Goal: Task Accomplishment & Management: Manage account settings

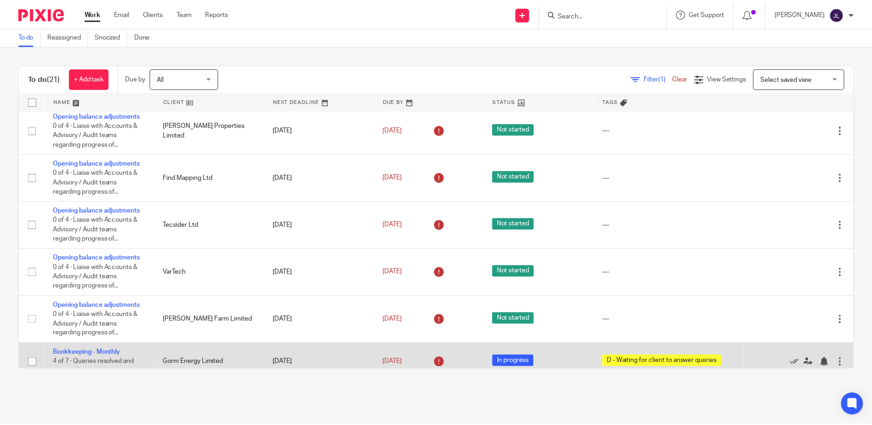
scroll to position [230, 0]
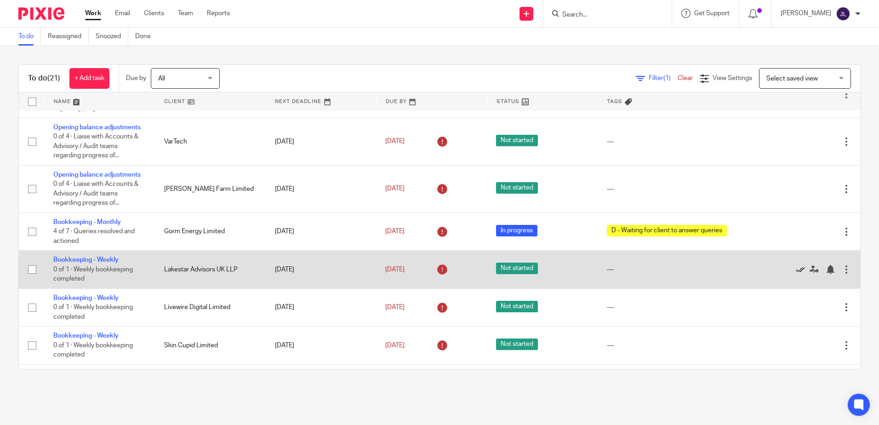
click at [796, 267] on icon at bounding box center [800, 269] width 9 height 9
click at [406, 274] on link "25 Aug 2025" at bounding box center [405, 270] width 41 height 10
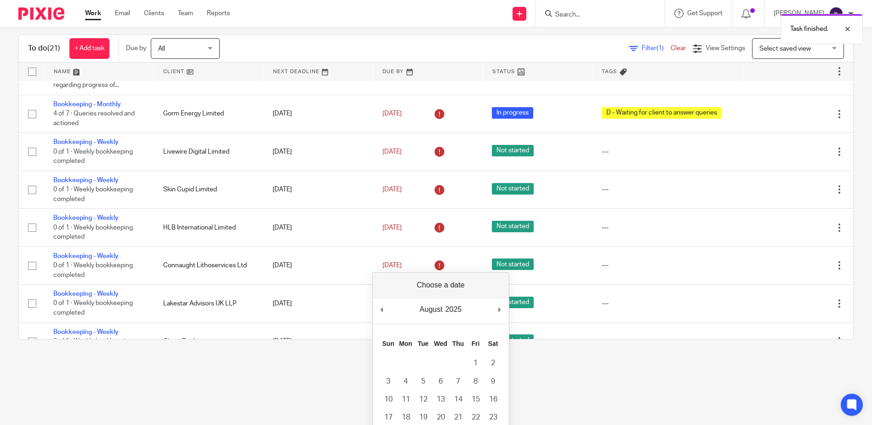
scroll to position [46, 0]
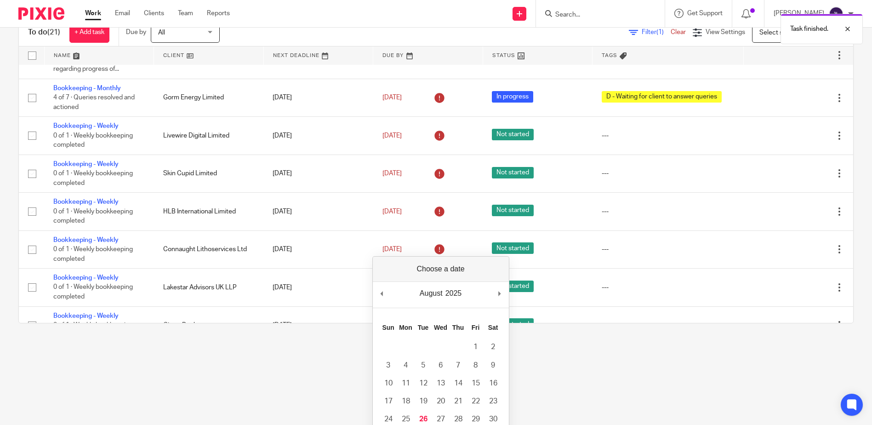
click at [565, 379] on html "Work Email Clients Team Reports Work Email Clients Team Reports Settings Send n…" at bounding box center [436, 166] width 872 height 425
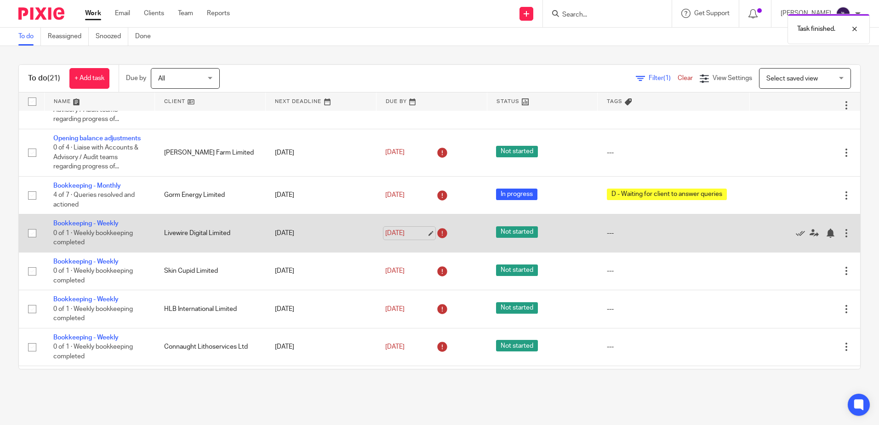
scroll to position [312, 0]
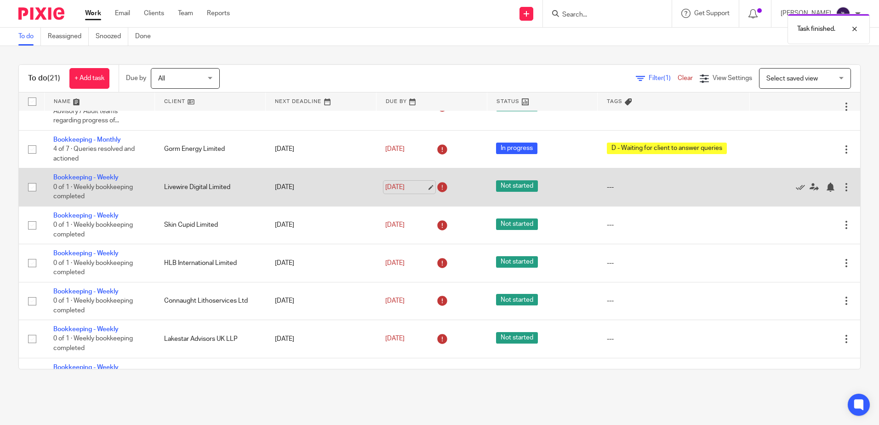
click at [402, 184] on link "25 Aug 2025" at bounding box center [405, 188] width 41 height 10
click at [395, 187] on link "28 Aug 2025" at bounding box center [405, 188] width 41 height 10
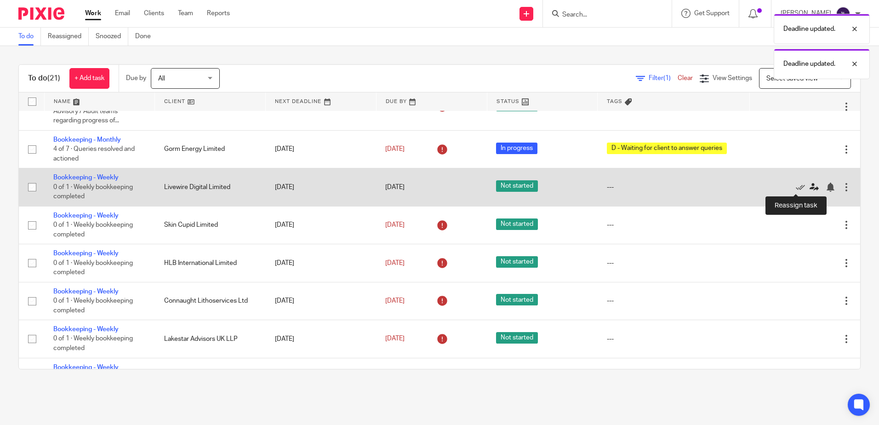
click at [810, 183] on link at bounding box center [817, 187] width 14 height 9
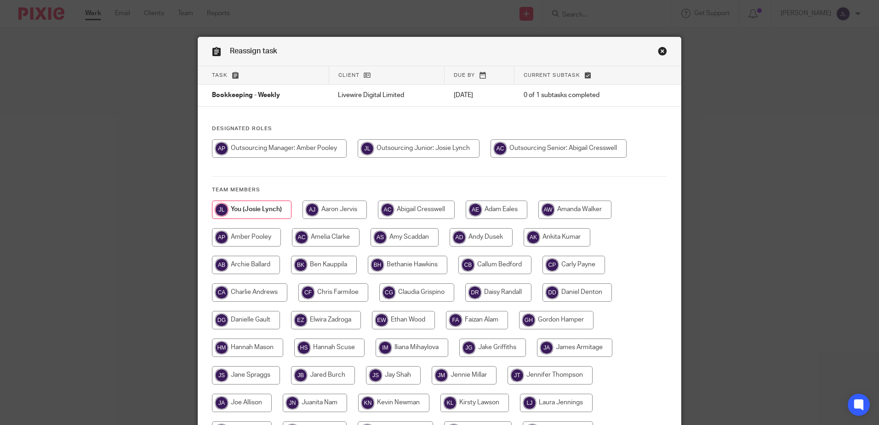
click at [333, 378] on input "radio" at bounding box center [323, 375] width 64 height 18
radio input "true"
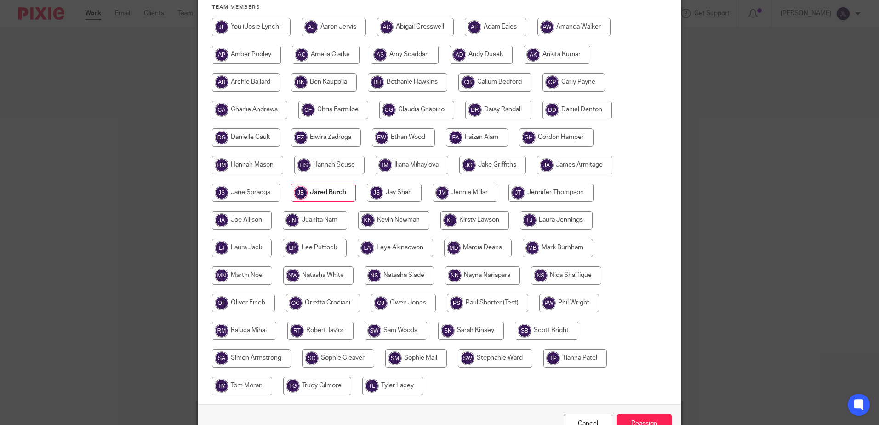
scroll to position [238, 0]
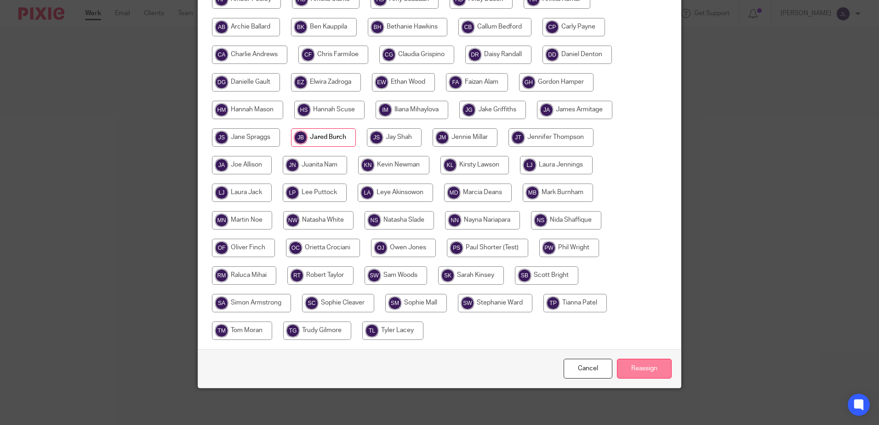
click at [652, 370] on input "Reassign" at bounding box center [644, 369] width 55 height 20
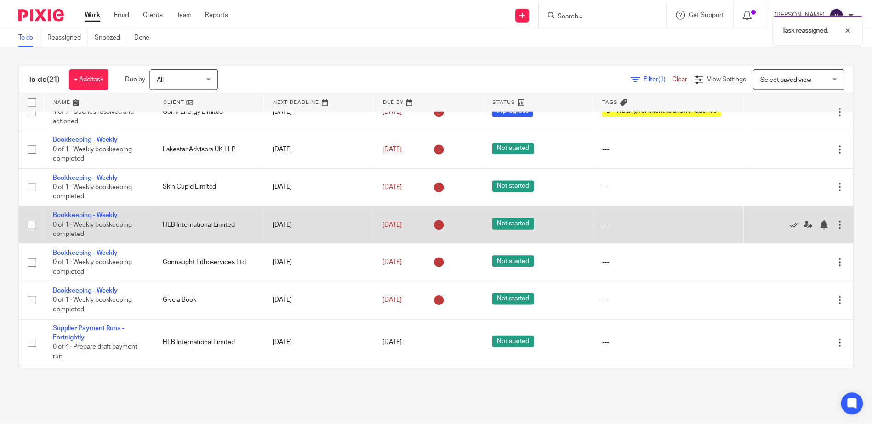
scroll to position [322, 0]
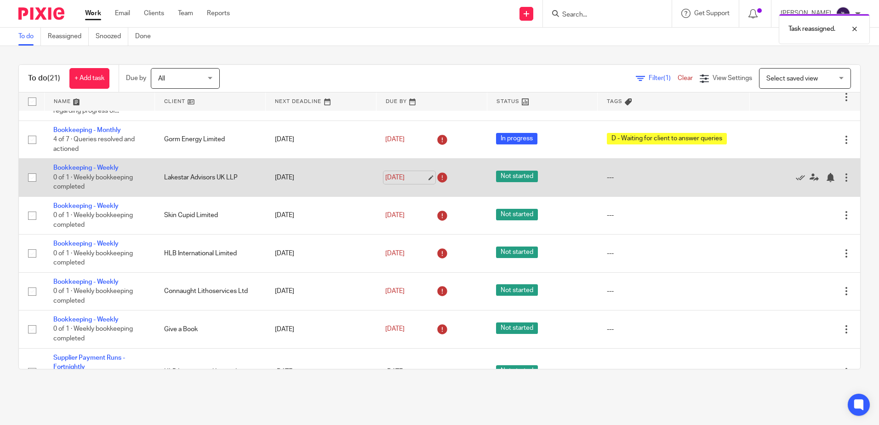
click at [402, 182] on link "[DATE]" at bounding box center [405, 178] width 41 height 10
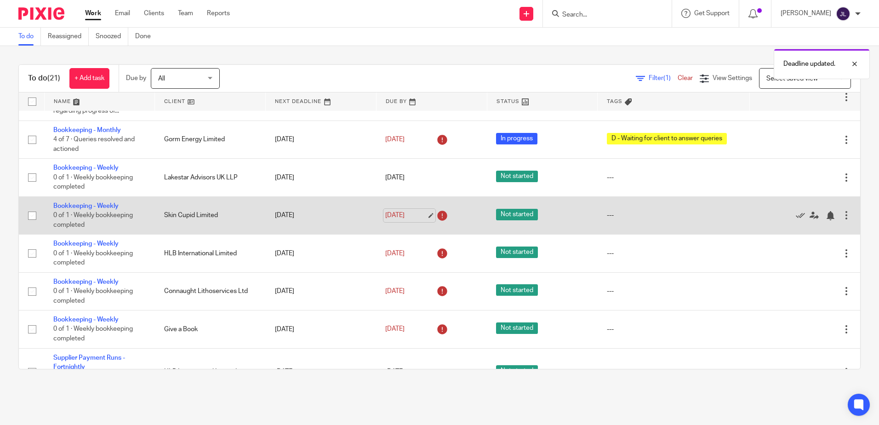
click at [396, 218] on link "25 Aug 2025" at bounding box center [405, 216] width 41 height 10
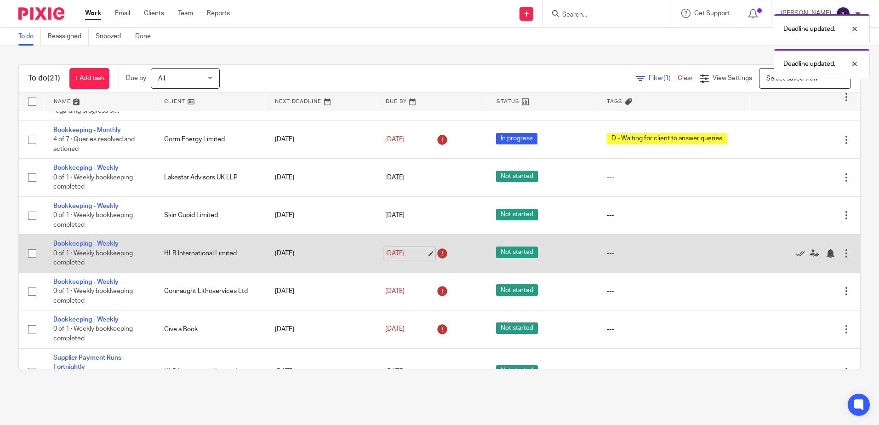
click at [404, 252] on link "25 Aug 2025" at bounding box center [405, 254] width 41 height 10
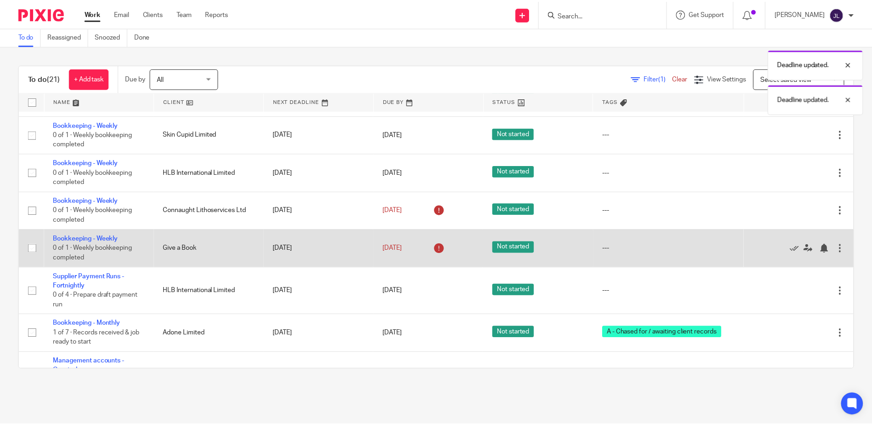
scroll to position [414, 0]
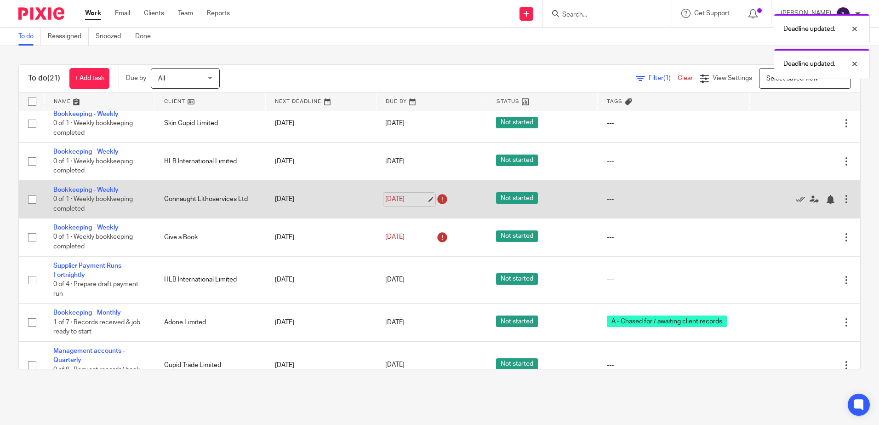
click at [393, 196] on link "25 Aug 2025" at bounding box center [405, 200] width 41 height 10
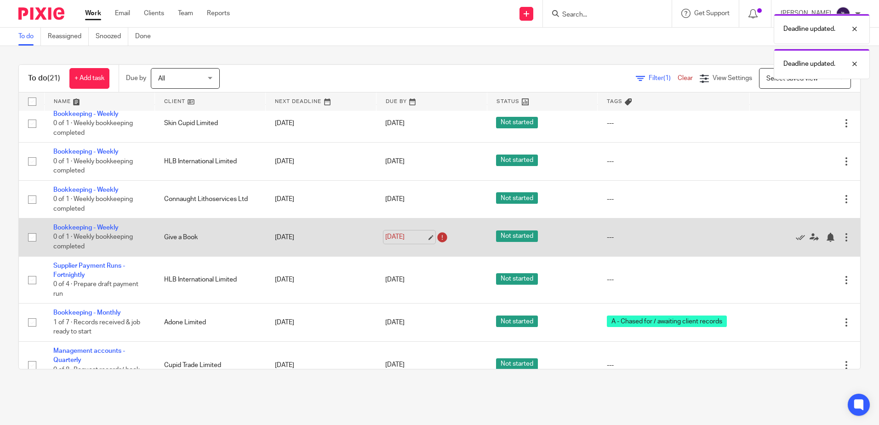
click at [396, 238] on link "25 Aug 2025" at bounding box center [405, 237] width 41 height 10
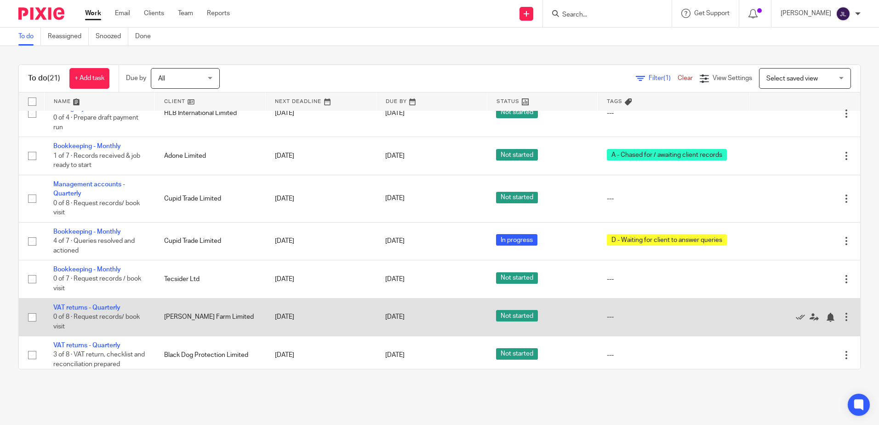
scroll to position [623, 0]
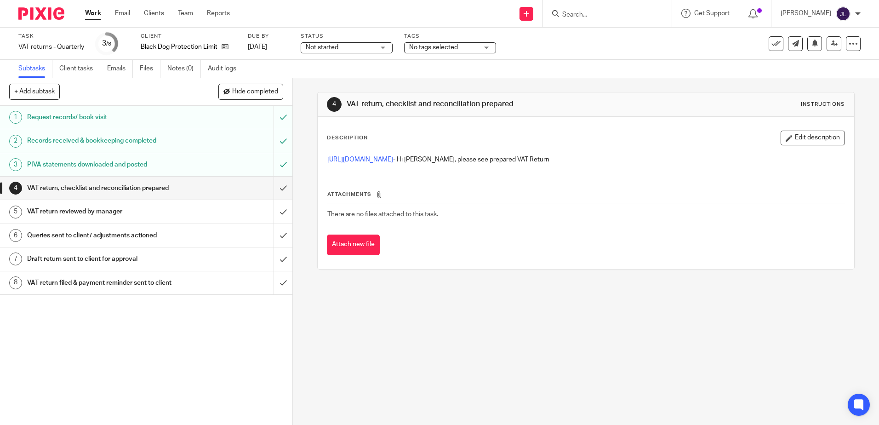
click at [130, 160] on h1 "PIVA statements downloaded and posted" at bounding box center [106, 165] width 158 height 14
click at [393, 160] on link "https://cloudimanage.com/work/link/f/LLP!10113542" at bounding box center [360, 159] width 66 height 6
drag, startPoint x: 803, startPoint y: 133, endPoint x: 793, endPoint y: 141, distance: 13.2
click at [803, 133] on button "Edit description" at bounding box center [813, 138] width 64 height 15
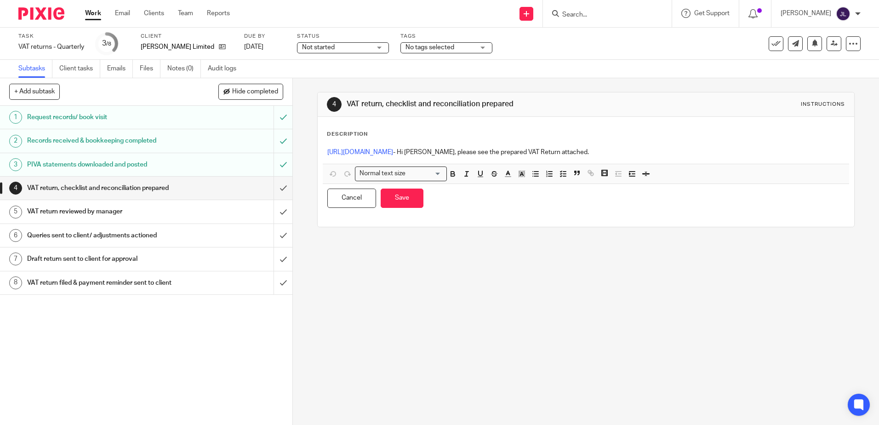
click at [659, 154] on p "https://cloudimanage.com/work/link/f/LLP!10113542 - Hi Josie, please see the pr…" at bounding box center [585, 152] width 517 height 9
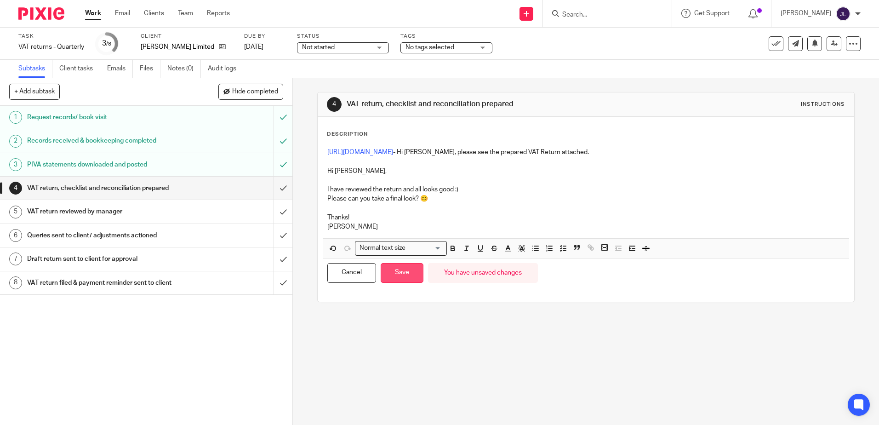
click at [399, 270] on button "Save" at bounding box center [402, 273] width 43 height 20
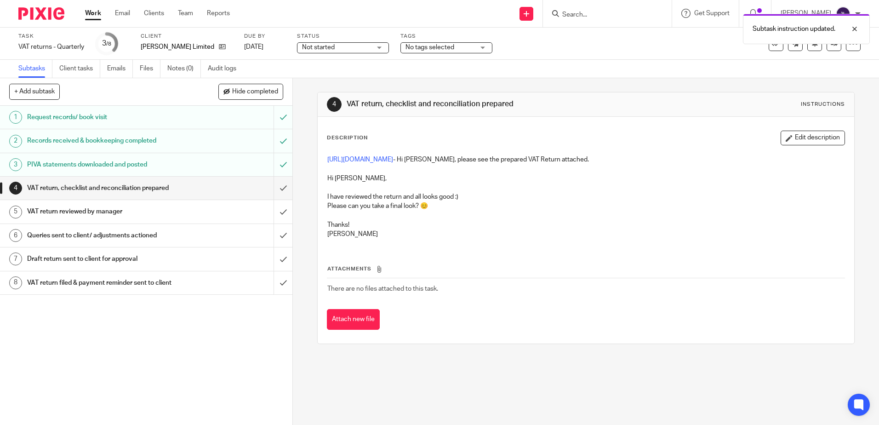
click at [344, 46] on span "Not started" at bounding box center [336, 48] width 69 height 10
click at [356, 80] on li "In progress" at bounding box center [343, 81] width 91 height 19
click at [431, 48] on span "No tags selected" at bounding box center [430, 47] width 49 height 6
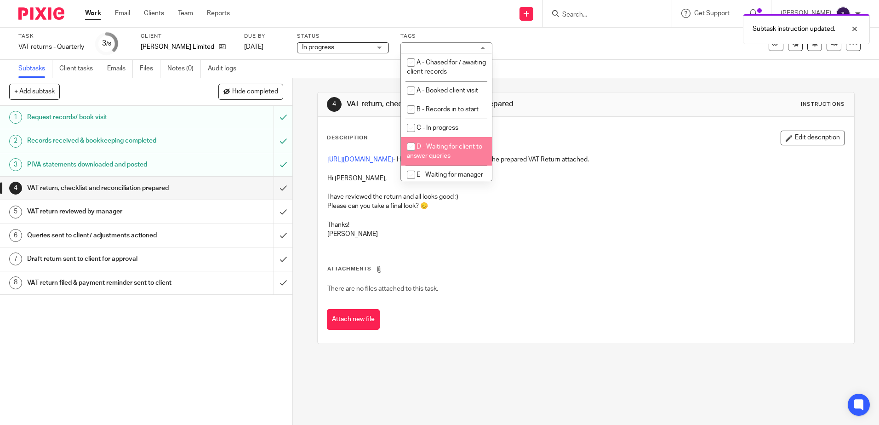
scroll to position [46, 0]
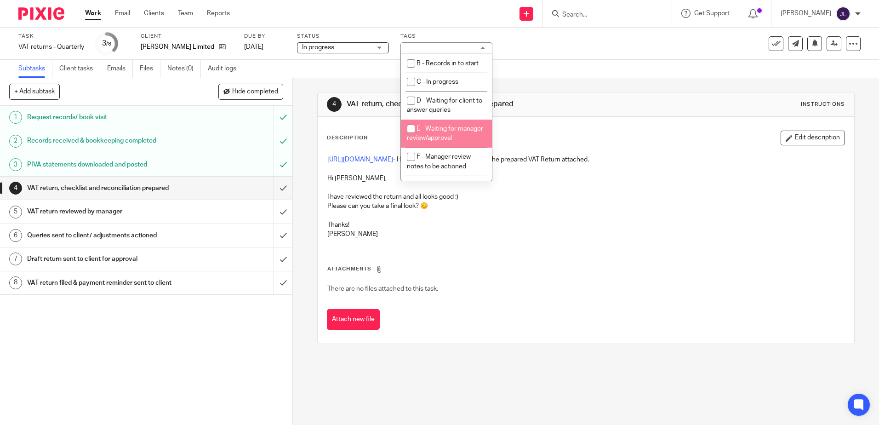
click at [459, 140] on li "E - Waiting for manager review/approval" at bounding box center [446, 134] width 91 height 28
checkbox input "true"
click at [548, 74] on div "Subtasks Client tasks Emails Files Notes (0) Audit logs" at bounding box center [439, 69] width 879 height 18
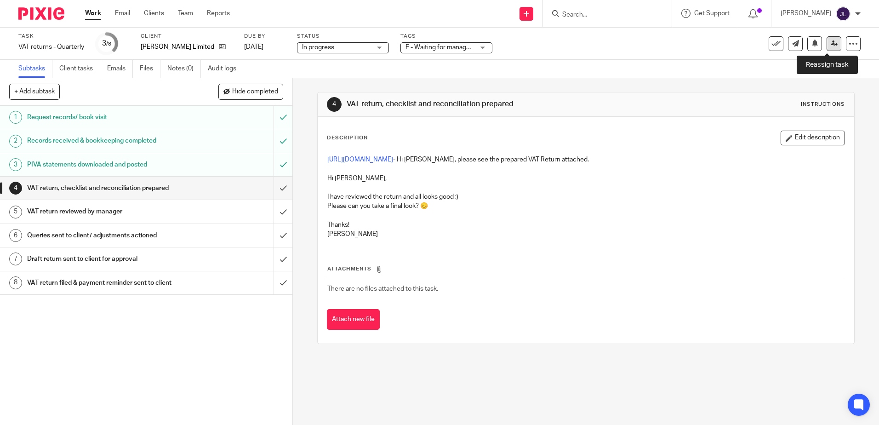
click at [831, 43] on icon at bounding box center [834, 43] width 7 height 7
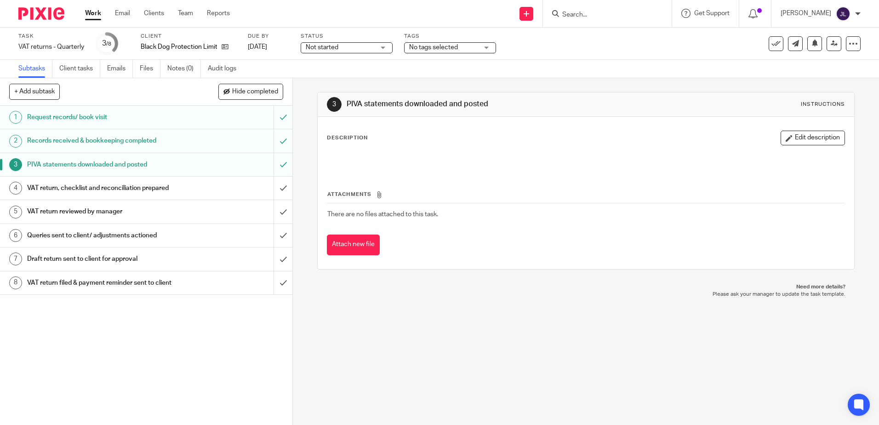
click at [162, 184] on h1 "VAT return, checklist and reconciliation prepared" at bounding box center [106, 188] width 158 height 14
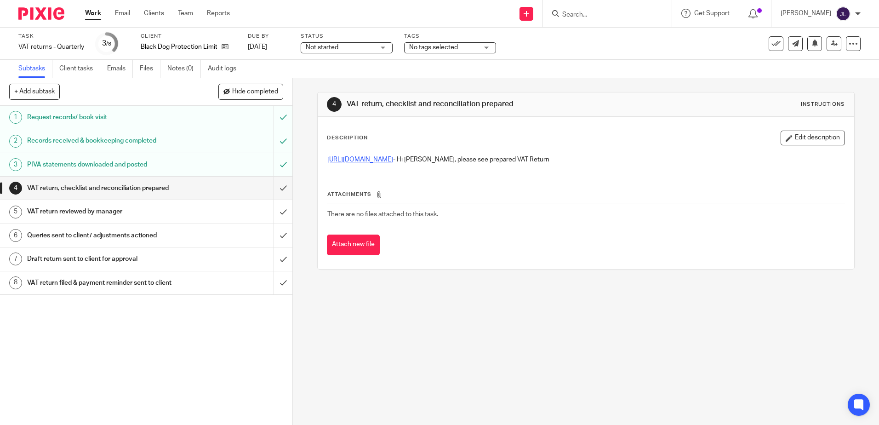
click at [393, 162] on link "[URL][DOMAIN_NAME]" at bounding box center [360, 159] width 66 height 6
click at [275, 193] on input "submit" at bounding box center [146, 188] width 293 height 23
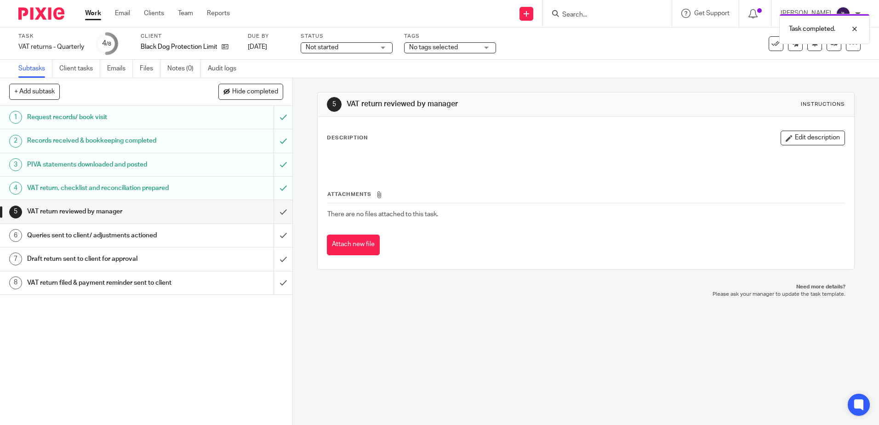
click at [356, 52] on div "Not started Not started" at bounding box center [347, 47] width 92 height 11
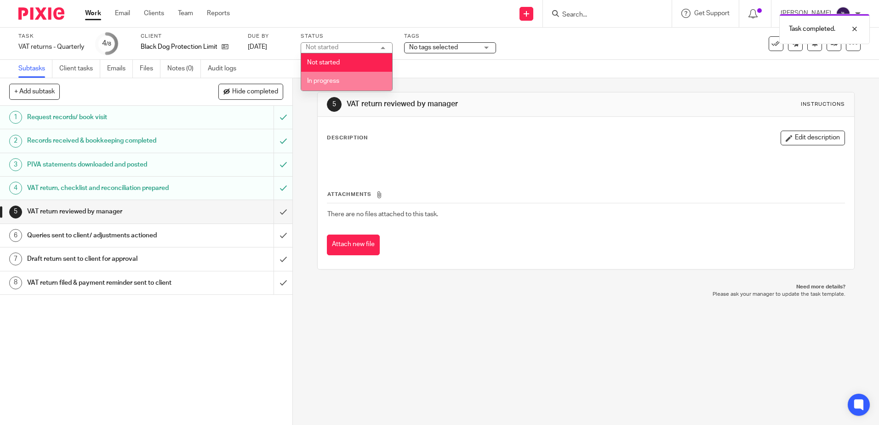
click at [359, 82] on li "In progress" at bounding box center [346, 81] width 91 height 19
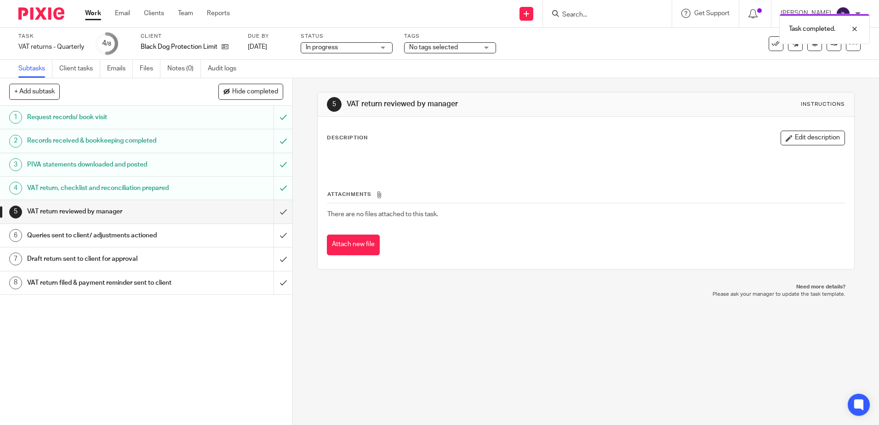
click at [466, 48] on span "No tags selected" at bounding box center [443, 48] width 69 height 10
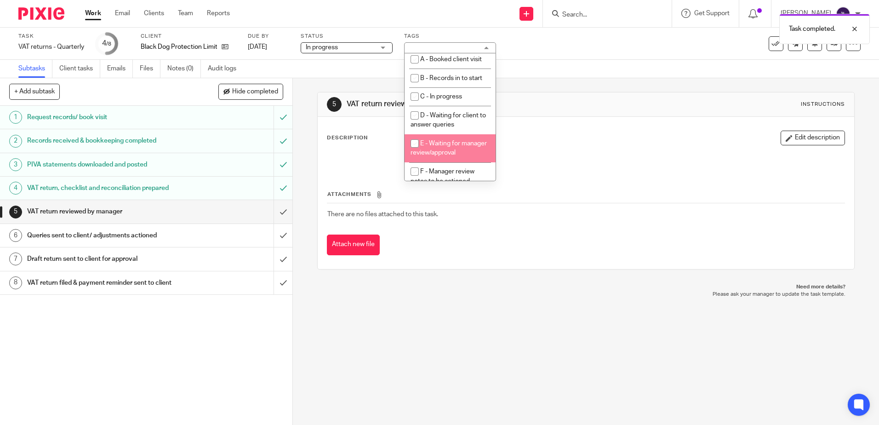
scroll to position [46, 0]
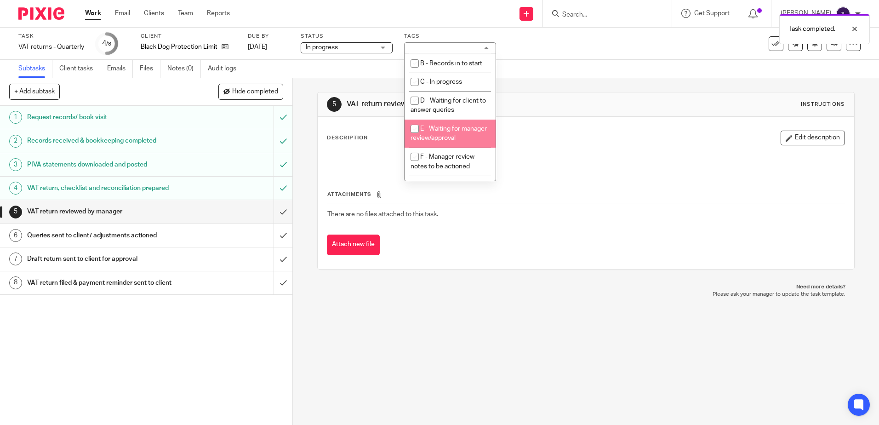
click at [461, 136] on li "E - Waiting for manager review/approval" at bounding box center [450, 134] width 91 height 28
checkbox input "true"
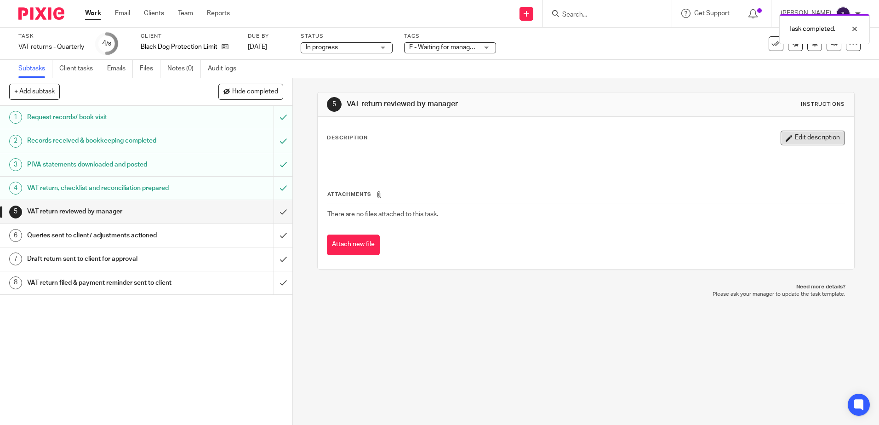
click at [798, 142] on button "Edit description" at bounding box center [813, 138] width 64 height 15
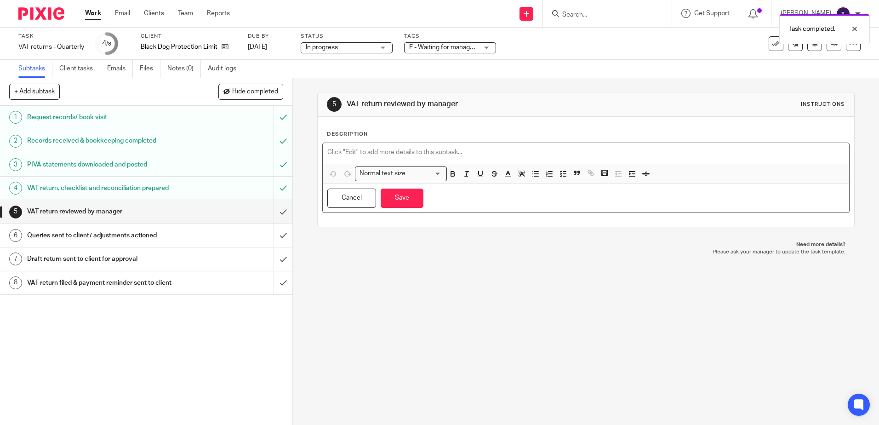
click at [441, 145] on div at bounding box center [586, 153] width 526 height 21
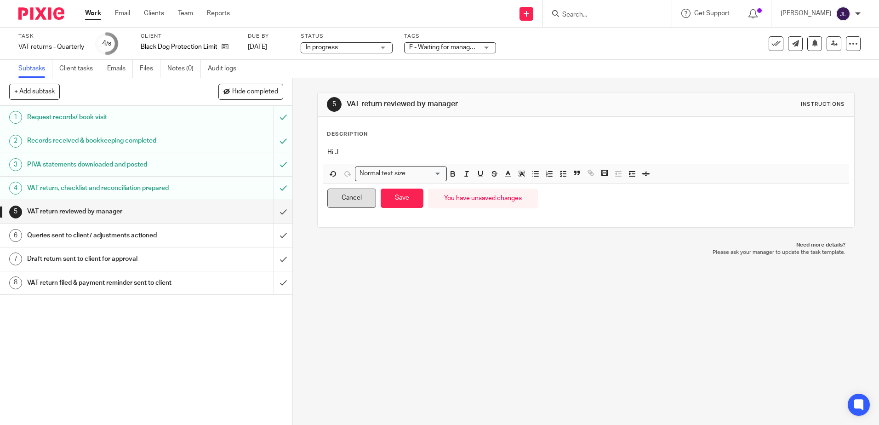
click at [348, 201] on button "Cancel" at bounding box center [351, 199] width 49 height 20
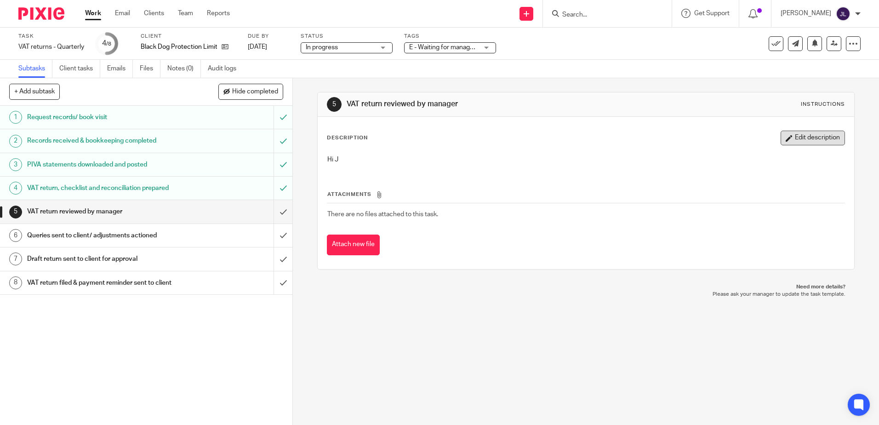
click at [810, 143] on button "Edit description" at bounding box center [813, 138] width 64 height 15
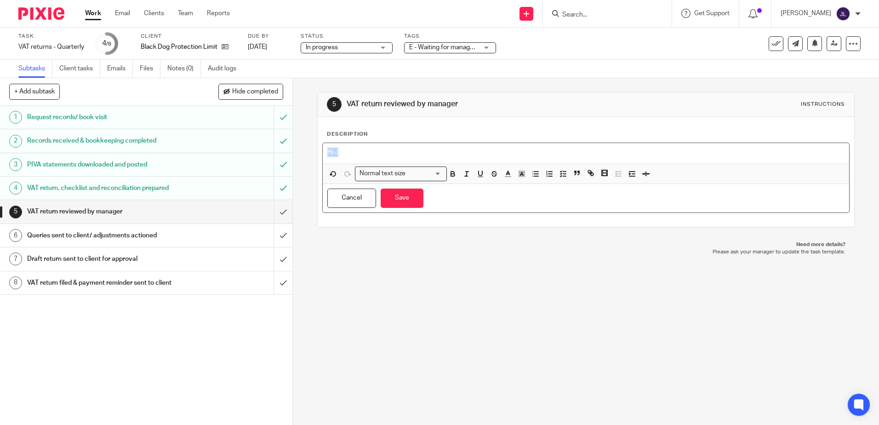
drag, startPoint x: 363, startPoint y: 154, endPoint x: 295, endPoint y: 154, distance: 68.1
click at [295, 154] on div "5 VAT return reviewed by manager Instructions Description Hi J Normal text size…" at bounding box center [586, 251] width 586 height 347
click at [397, 192] on button "Save" at bounding box center [402, 199] width 43 height 20
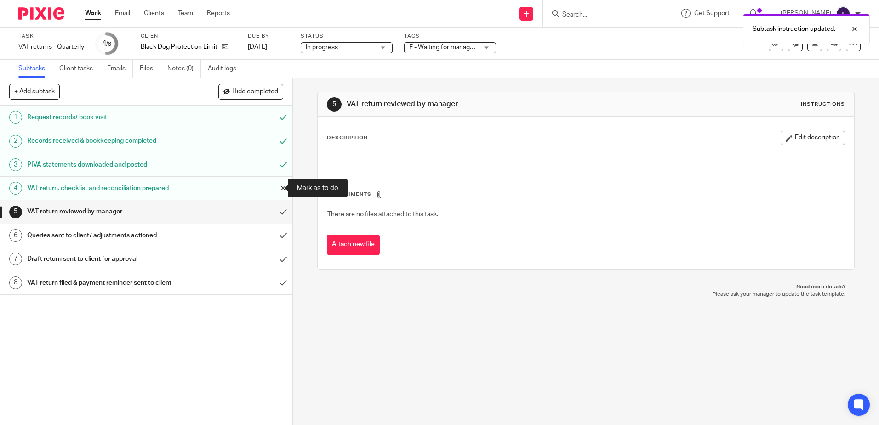
click at [282, 183] on input "submit" at bounding box center [146, 188] width 293 height 23
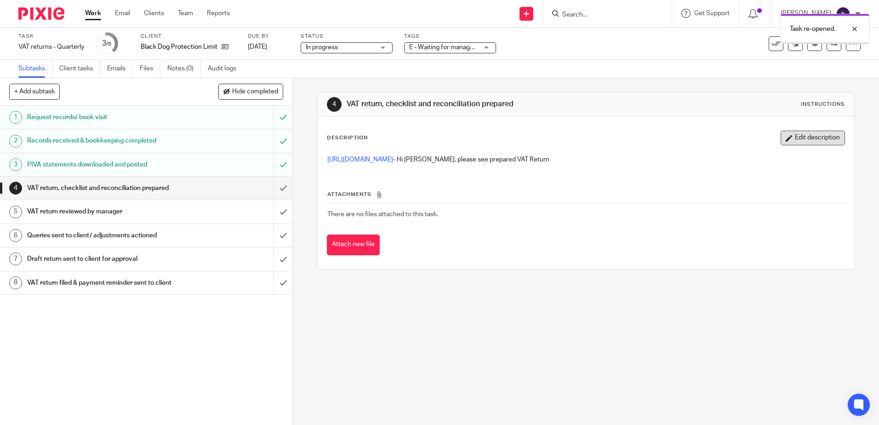
click at [809, 138] on button "Edit description" at bounding box center [813, 138] width 64 height 15
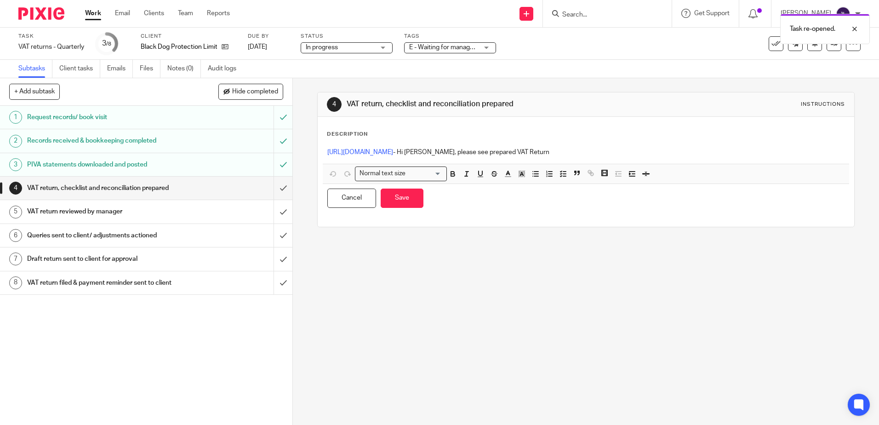
click at [637, 155] on p "https://cloudimanage.com/work/link/f/LLP!10411259 - Hi Josie, please see prepar…" at bounding box center [585, 152] width 517 height 9
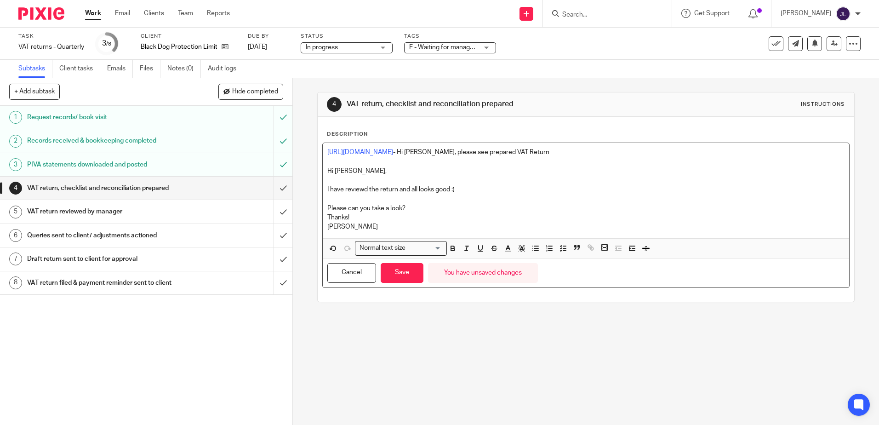
click at [394, 196] on p at bounding box center [585, 198] width 517 height 9
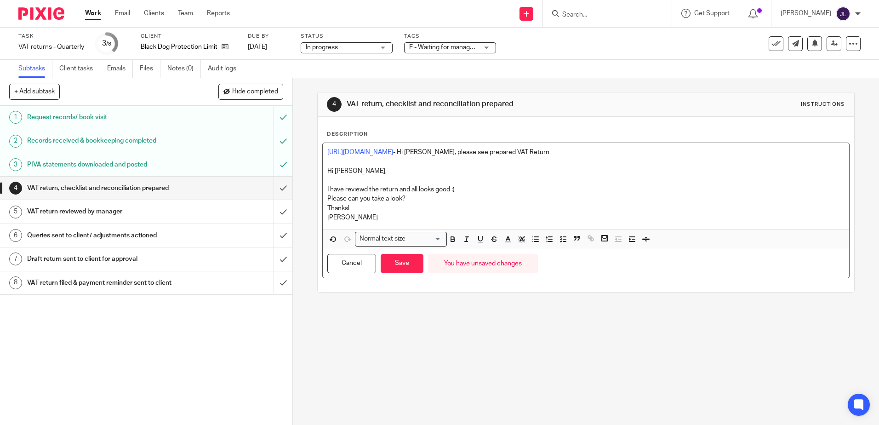
click at [360, 190] on p "I have reviewd the return and all looks good :)" at bounding box center [585, 189] width 517 height 9
click at [412, 194] on p "I have reviewed the return and all looks good :)" at bounding box center [585, 189] width 517 height 9
click at [411, 202] on p "Please can you take a look? Thanks!" at bounding box center [585, 203] width 517 height 19
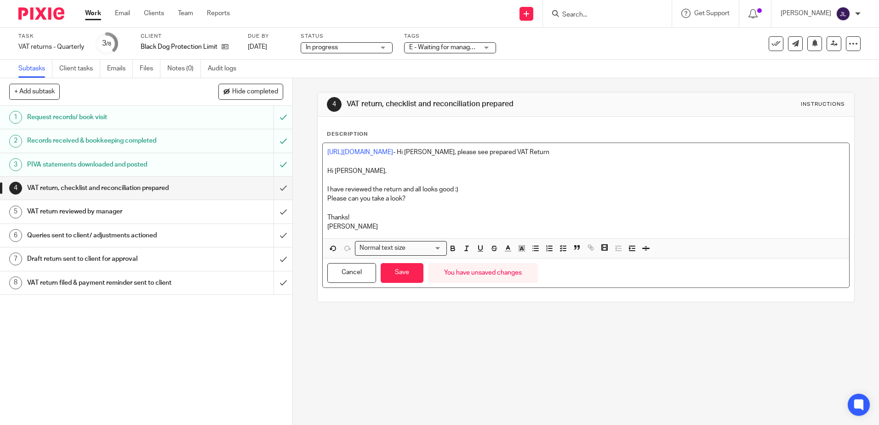
click at [448, 196] on p "Please can you take a look?" at bounding box center [585, 198] width 517 height 9
click at [472, 188] on p "I have reviewed the return and all looks good :)" at bounding box center [585, 189] width 517 height 9
click at [387, 198] on p "Please can you take a look? 😊" at bounding box center [585, 198] width 517 height 9
click at [401, 271] on button "Save" at bounding box center [402, 273] width 43 height 20
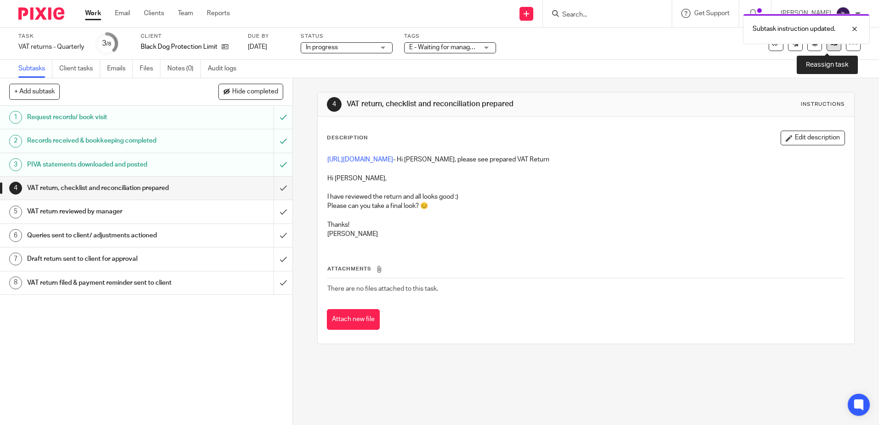
click at [827, 51] on link at bounding box center [834, 43] width 15 height 15
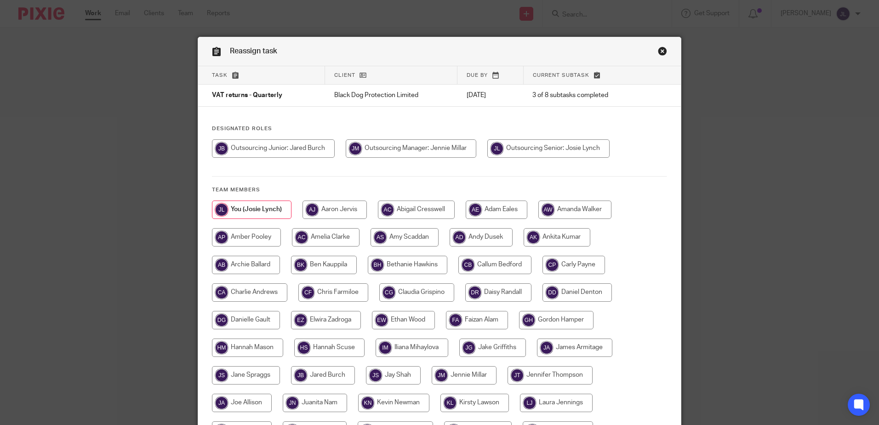
click at [457, 144] on input "radio" at bounding box center [411, 148] width 131 height 18
radio input "true"
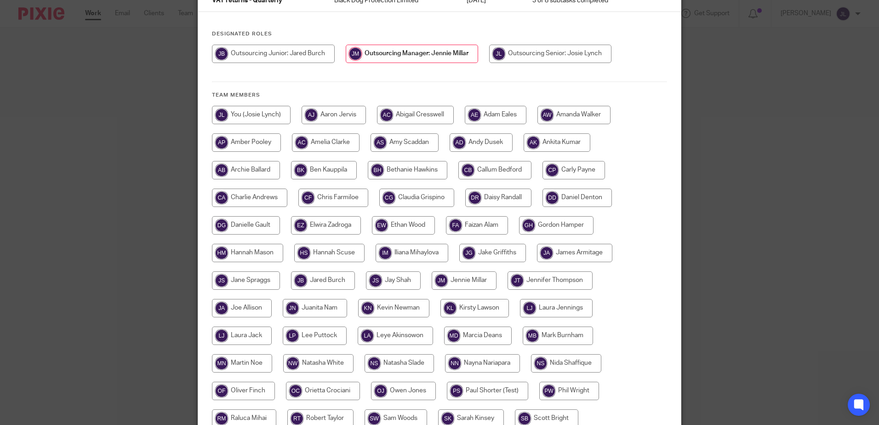
scroll to position [238, 0]
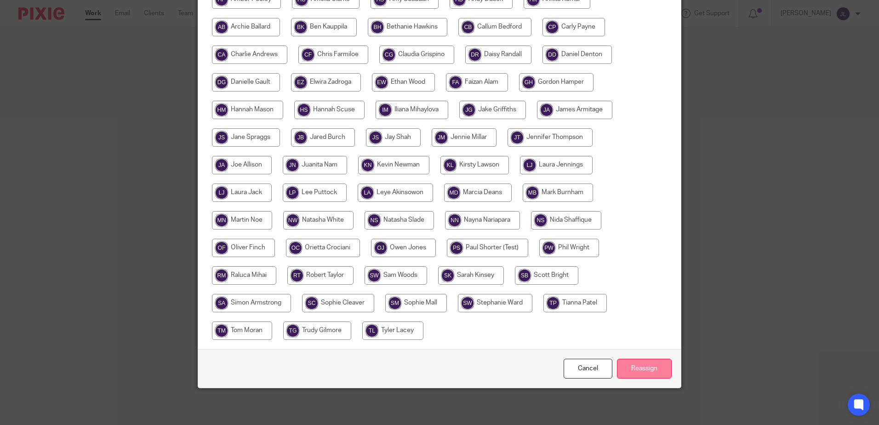
click at [655, 372] on input "Reassign" at bounding box center [644, 369] width 55 height 20
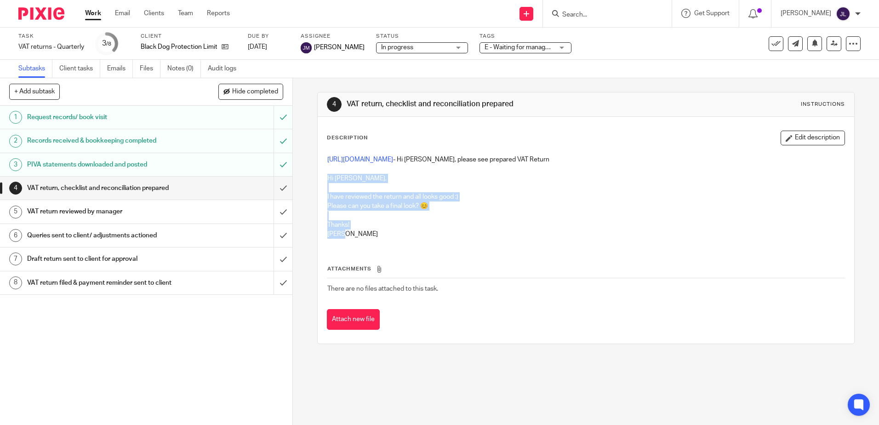
drag, startPoint x: 324, startPoint y: 177, endPoint x: 350, endPoint y: 241, distance: 69.9
click at [350, 241] on div "https://cloudimanage.com/work/link/f/LLP!10411259 - Hi Josie, please see prepar…" at bounding box center [586, 197] width 526 height 95
copy div "Hi Jennie, I have reviewed the return and all looks good :) Please can you take…"
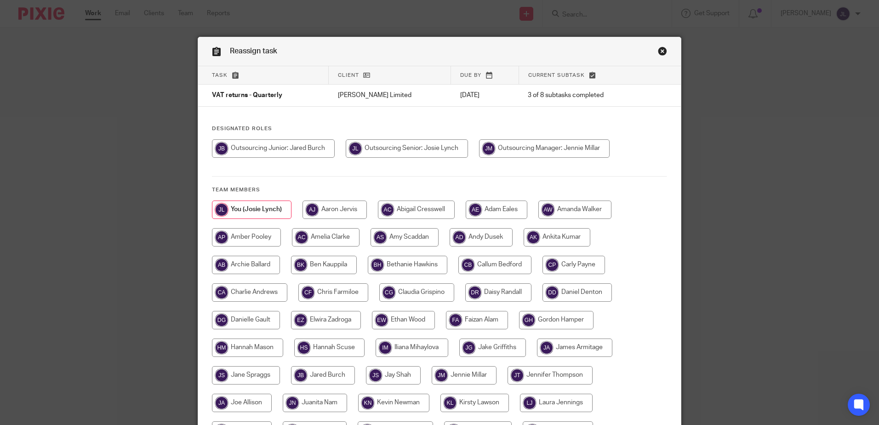
click at [547, 155] on input "radio" at bounding box center [544, 148] width 131 height 18
radio input "true"
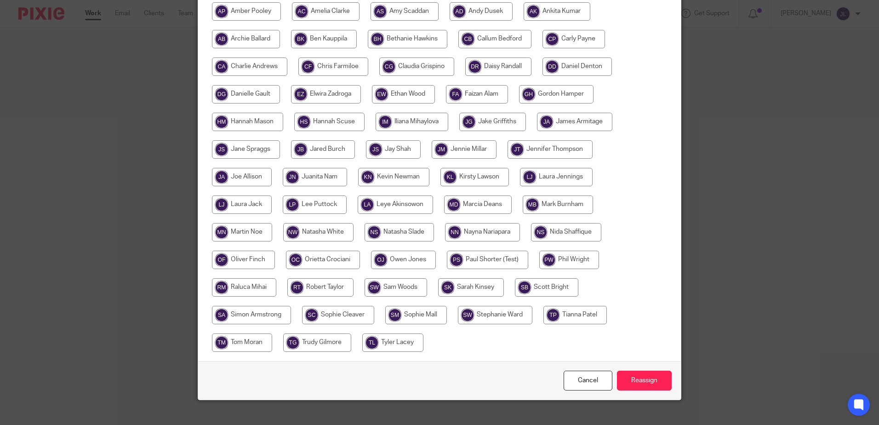
scroll to position [238, 0]
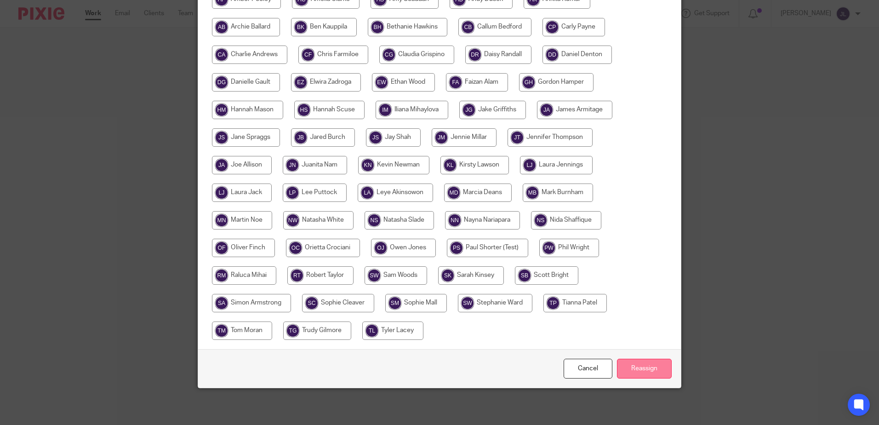
click at [633, 372] on input "Reassign" at bounding box center [644, 369] width 55 height 20
